Goal: Find specific page/section: Find specific page/section

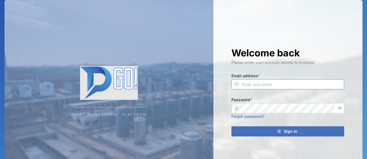
click at [270, 84] on input "Email address *" at bounding box center [288, 84] width 113 height 10
type input "[EMAIL_ADDRESS][DOMAIN_NAME]"
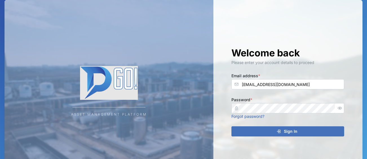
click at [255, 133] on div "Sign In" at bounding box center [287, 132] width 104 height 10
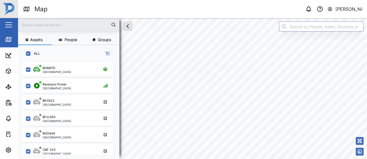
scroll to position [94, 92]
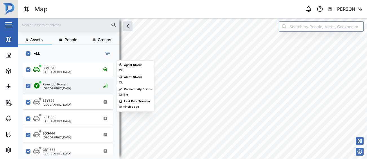
click at [65, 83] on div "Ravenpol Power" at bounding box center [55, 84] width 24 height 5
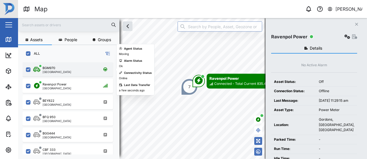
click at [67, 67] on div "BGM970 [GEOGRAPHIC_DATA]" at bounding box center [71, 70] width 76 height 8
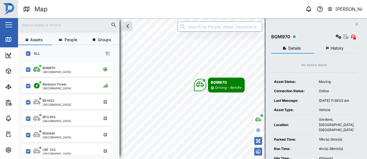
click at [113, 23] on icon at bounding box center [113, 24] width 5 height 5
click at [113, 25] on icon at bounding box center [113, 24] width 5 height 5
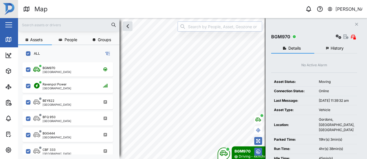
click at [196, 27] on input "search" at bounding box center [220, 26] width 85 height 10
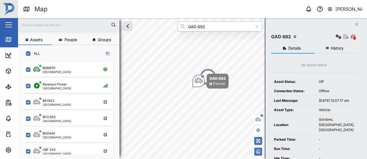
click at [212, 27] on input "GAD 692" at bounding box center [220, 26] width 85 height 10
type input "GAD 691"
click at [256, 25] on icon at bounding box center [257, 27] width 3 height 4
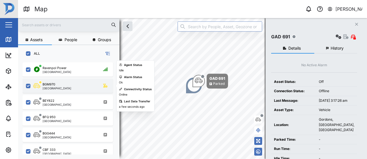
click at [61, 85] on div "BGM970 [GEOGRAPHIC_DATA]" at bounding box center [71, 86] width 76 height 8
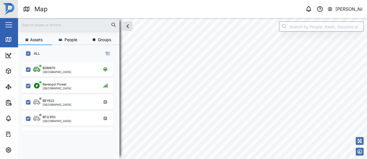
checkbox input "true"
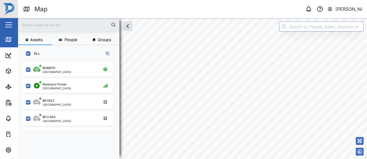
checkbox input "true"
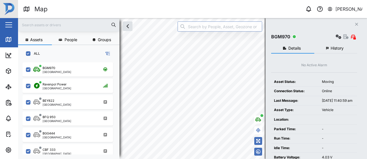
scroll to position [0, 0]
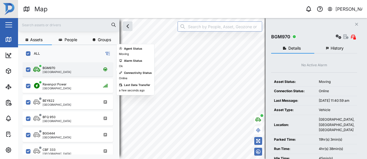
click at [89, 69] on div "BGM970 [GEOGRAPHIC_DATA]" at bounding box center [71, 70] width 76 height 8
click at [84, 67] on div "BGM970 [GEOGRAPHIC_DATA]" at bounding box center [71, 70] width 76 height 8
click at [86, 72] on div "BGM970 [GEOGRAPHIC_DATA]" at bounding box center [71, 70] width 76 height 8
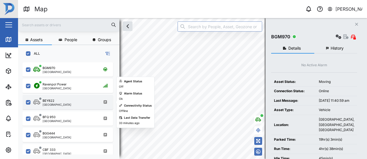
click at [88, 103] on div "BEY822 Port Moresby" at bounding box center [71, 102] width 76 height 8
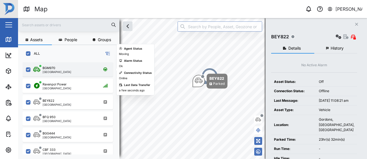
click at [73, 71] on div "BGM970 [GEOGRAPHIC_DATA]" at bounding box center [71, 70] width 76 height 8
